Goal: Task Accomplishment & Management: Use online tool/utility

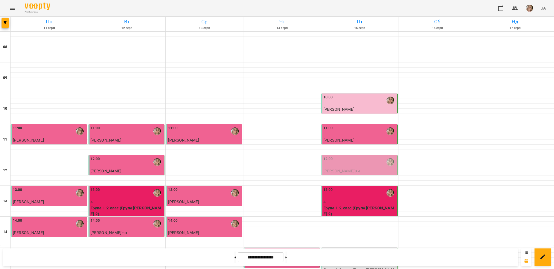
scroll to position [122, 0]
click at [348, 248] on div "15:00" at bounding box center [360, 254] width 73 height 12
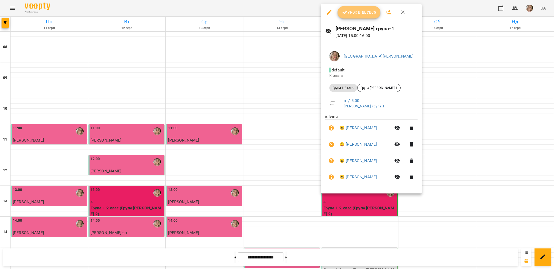
click at [353, 16] on button "Урок відбувся" at bounding box center [359, 12] width 43 height 12
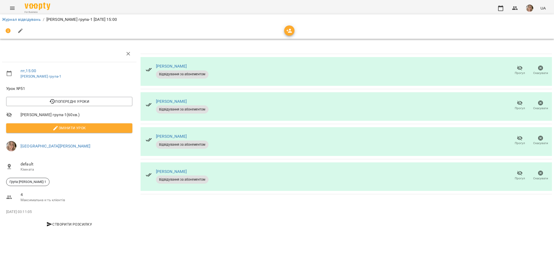
click at [32, 22] on li "Журнал відвідувань" at bounding box center [21, 19] width 39 height 6
click at [32, 21] on link "Журнал відвідувань" at bounding box center [21, 19] width 39 height 5
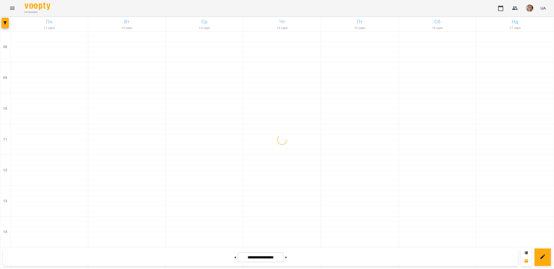
scroll to position [217, 0]
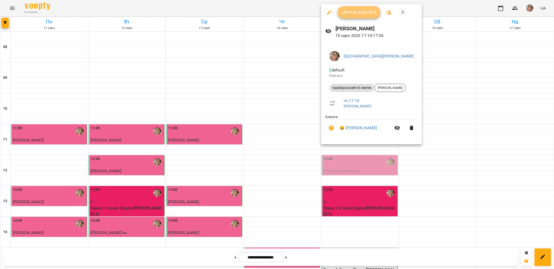
click at [353, 16] on button "Урок відбувся" at bounding box center [359, 12] width 43 height 12
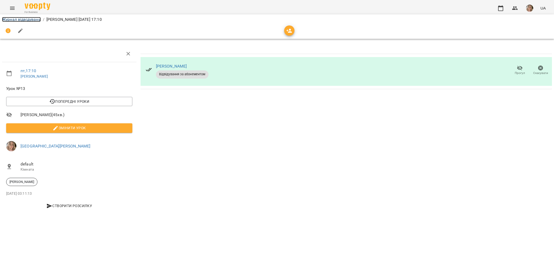
click at [23, 20] on link "Журнал відвідувань" at bounding box center [21, 19] width 39 height 5
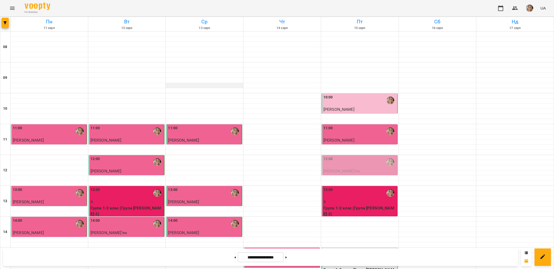
scroll to position [217, 0]
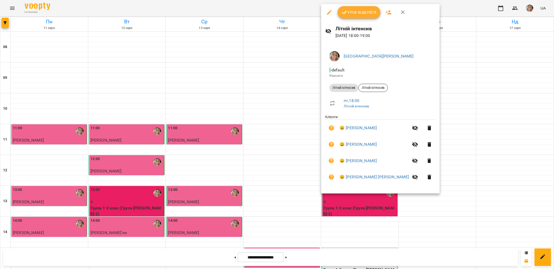
click at [354, 15] on span "Урок відбувся" at bounding box center [359, 12] width 35 height 6
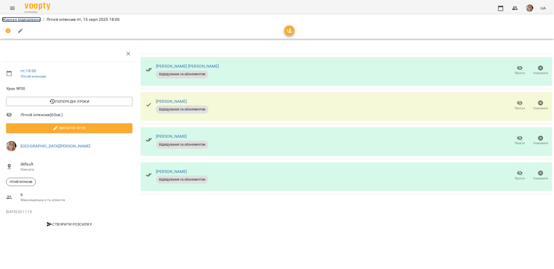
click at [27, 18] on link "Журнал відвідувань" at bounding box center [21, 19] width 39 height 5
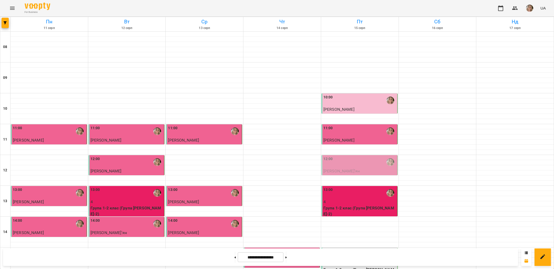
scroll to position [167, 0]
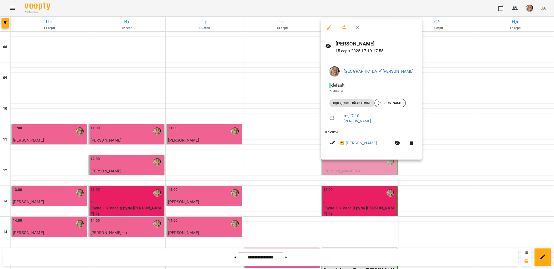
click at [273, 67] on div at bounding box center [277, 134] width 554 height 269
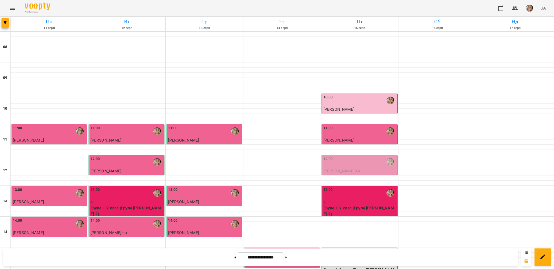
scroll to position [187, 0]
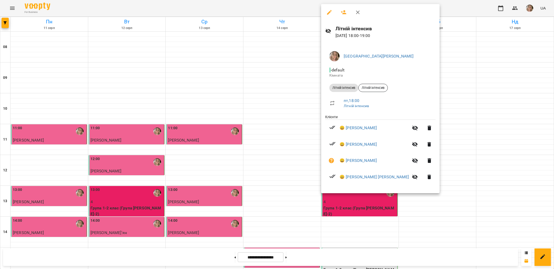
click at [277, 42] on div at bounding box center [277, 134] width 554 height 269
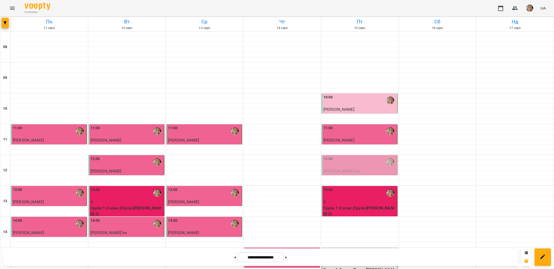
scroll to position [0, 0]
click at [524, 8] on div "UA" at bounding box center [521, 8] width 53 height 13
click at [527, 8] on img "button" at bounding box center [529, 8] width 7 height 7
click at [520, 18] on span "[GEOGRAPHIC_DATA][PERSON_NAME]" at bounding box center [534, 22] width 36 height 12
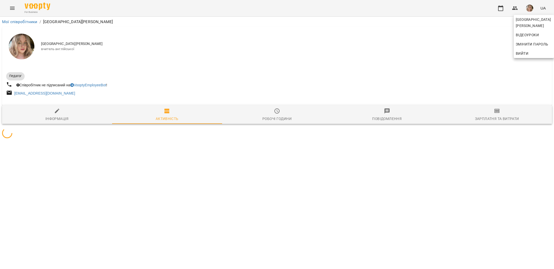
click at [492, 119] on div at bounding box center [277, 134] width 554 height 269
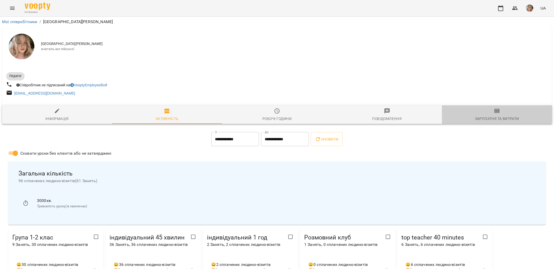
click at [499, 113] on icon "button" at bounding box center [497, 111] width 5 height 4
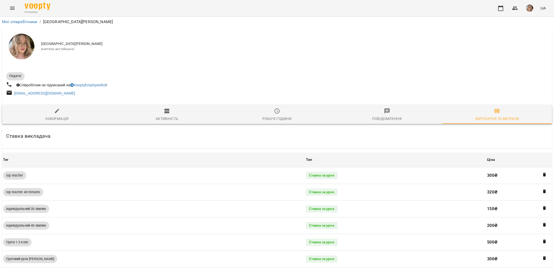
scroll to position [212, 0]
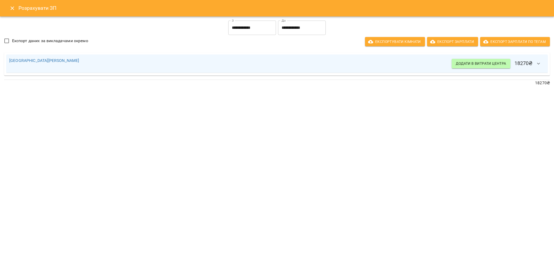
click at [269, 30] on input "**********" at bounding box center [252, 28] width 48 height 14
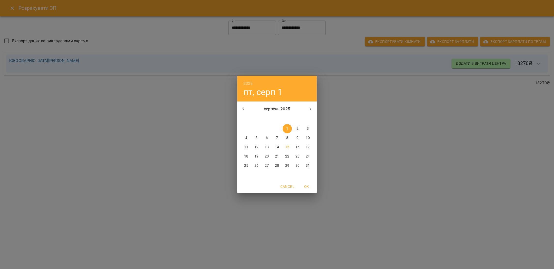
click at [247, 147] on p "11" at bounding box center [246, 146] width 4 height 5
type input "**********"
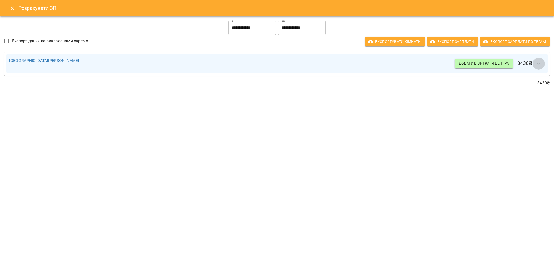
click at [540, 59] on button "button" at bounding box center [539, 63] width 12 height 12
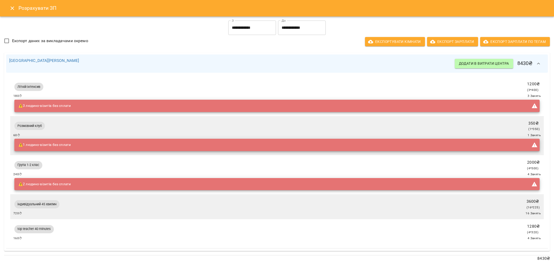
scroll to position [3, 0]
